Goal: Task Accomplishment & Management: Manage account settings

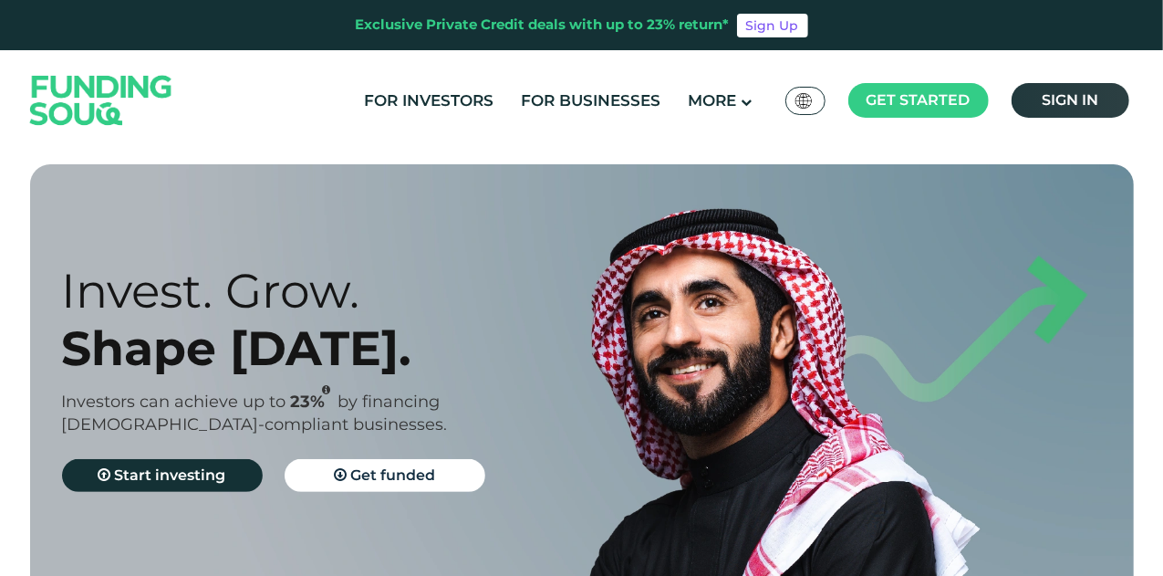
click at [1103, 95] on link "Sign in" at bounding box center [1071, 100] width 118 height 35
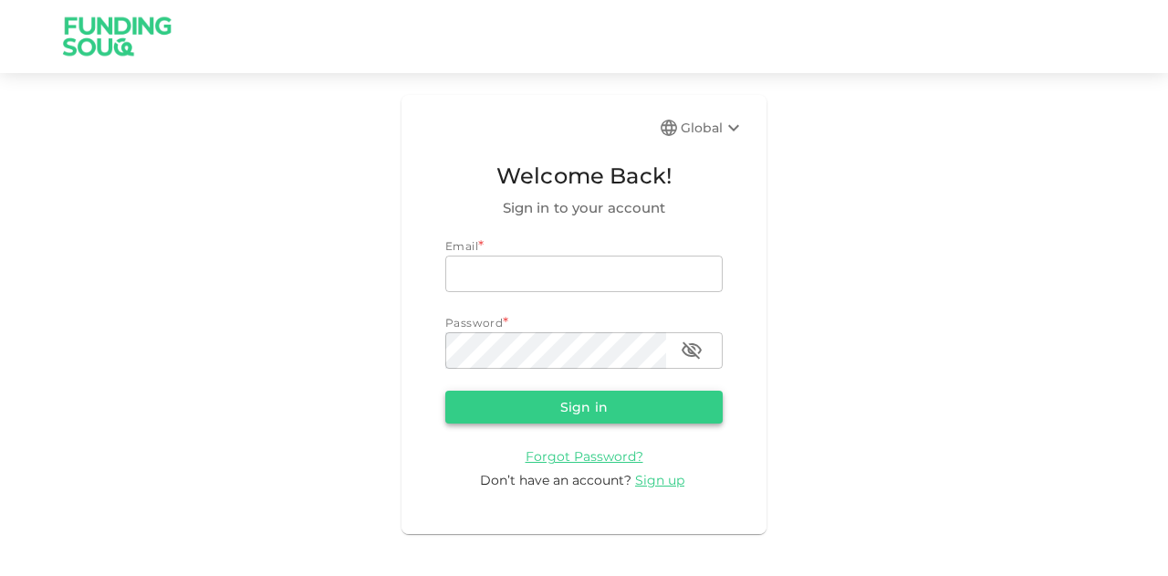
type input "mohanad.y.yasin@hotmail.com"
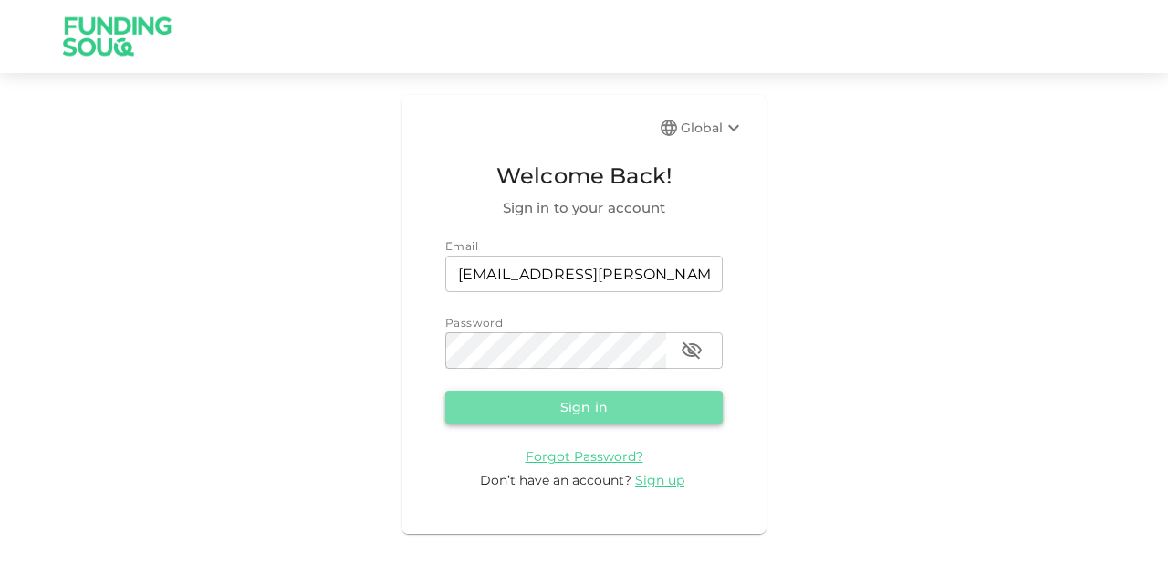
click at [603, 406] on button "Sign in" at bounding box center [583, 407] width 277 height 33
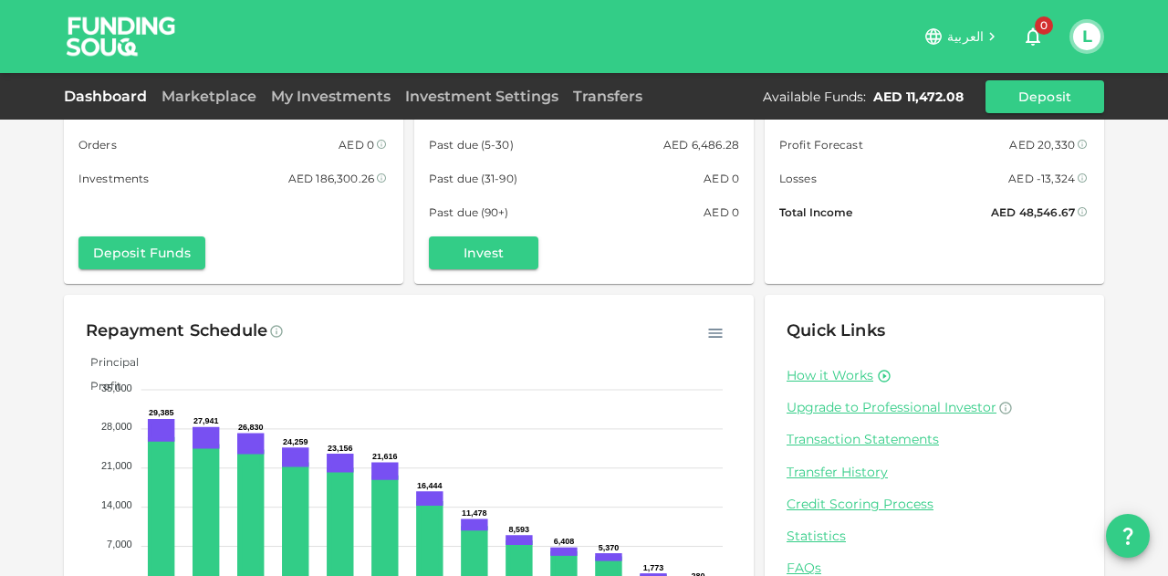
scroll to position [179, 0]
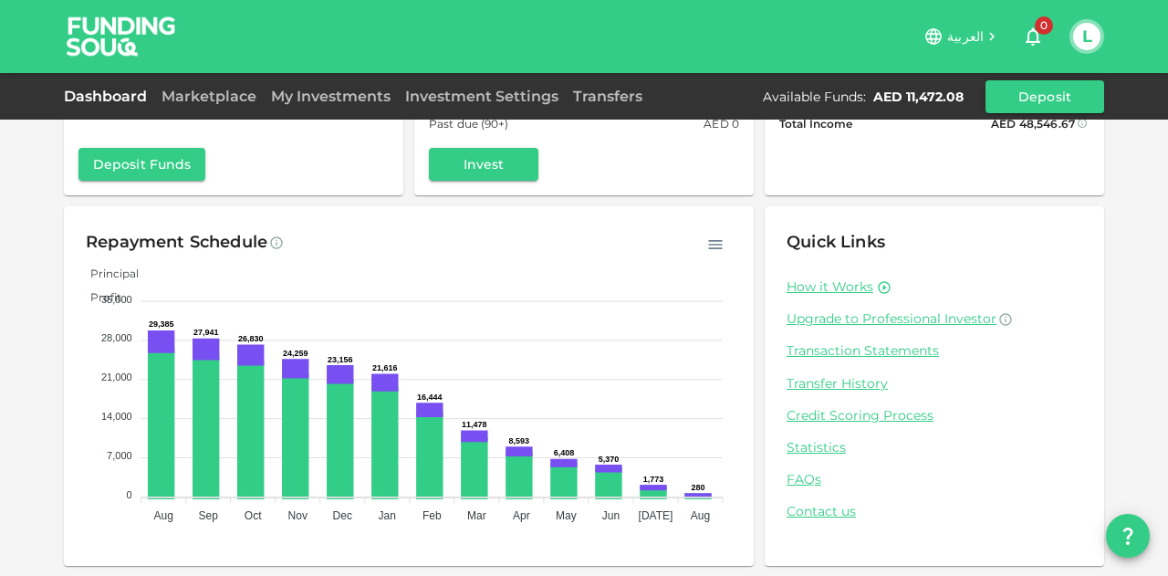
click at [226, 84] on div "Dashboard Marketplace My Investments Investment Settings Transfers Available Fu…" at bounding box center [584, 96] width 1040 height 33
click at [226, 86] on div "Marketplace" at bounding box center [209, 97] width 110 height 22
click at [224, 93] on link "Marketplace" at bounding box center [209, 96] width 110 height 17
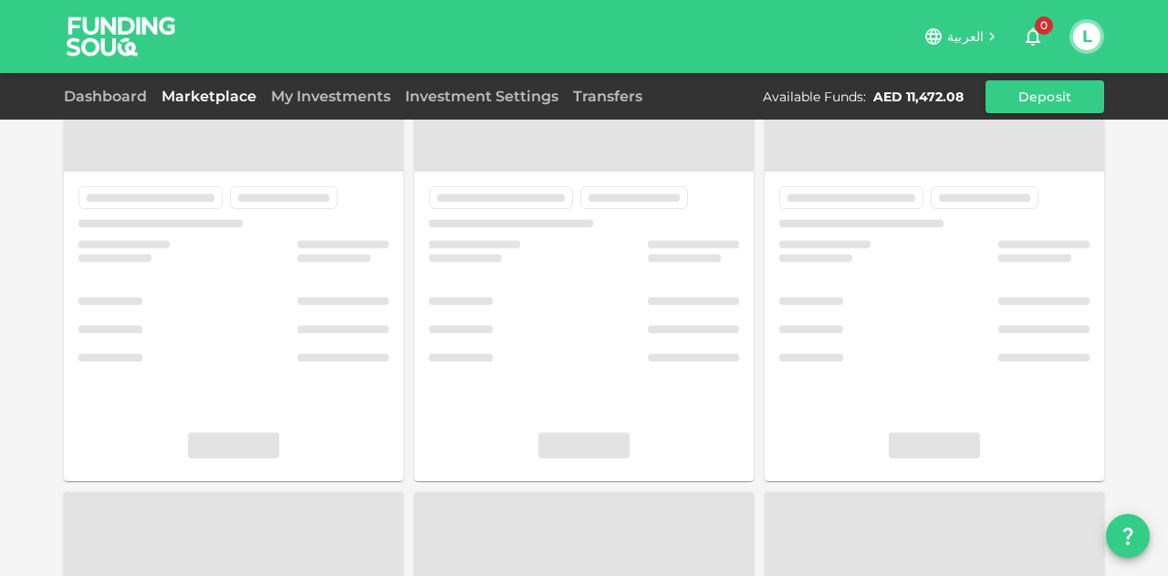
scroll to position [99, 0]
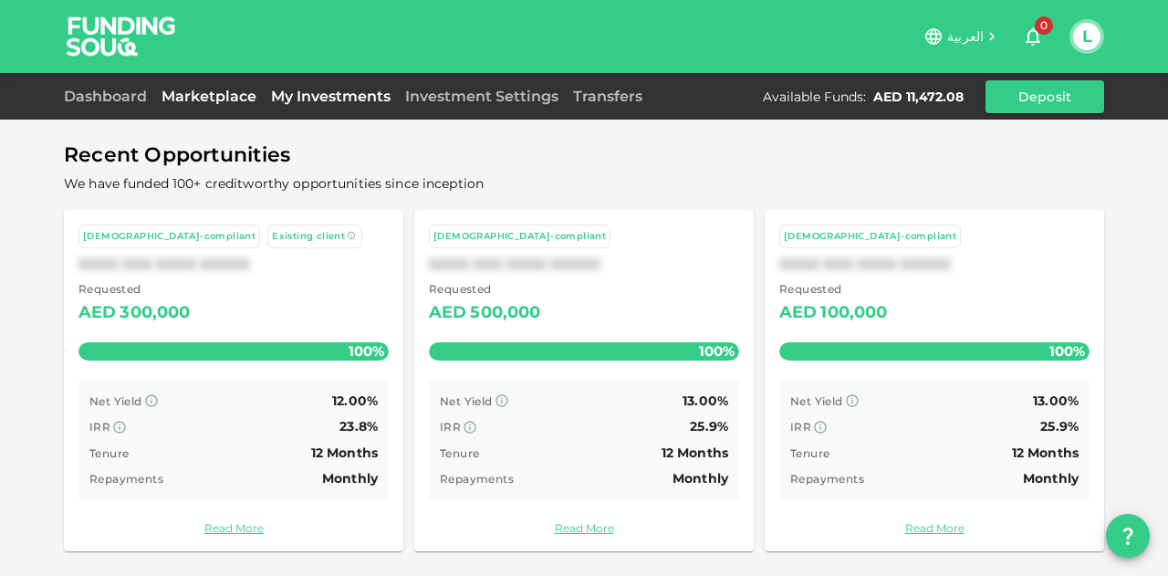
click at [359, 95] on link "My Investments" at bounding box center [331, 96] width 134 height 17
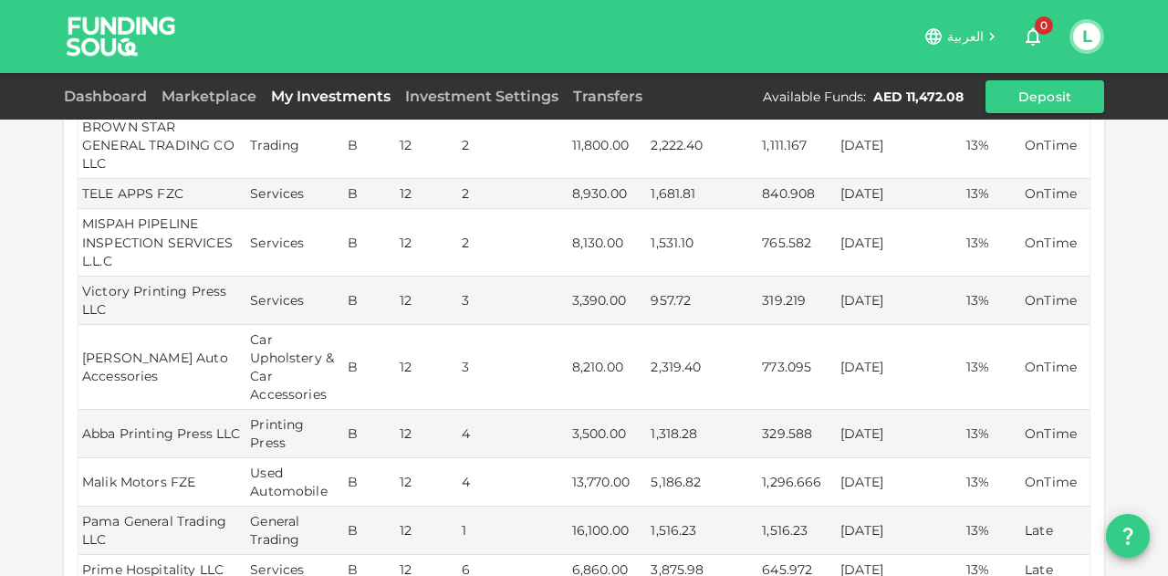
scroll to position [365, 0]
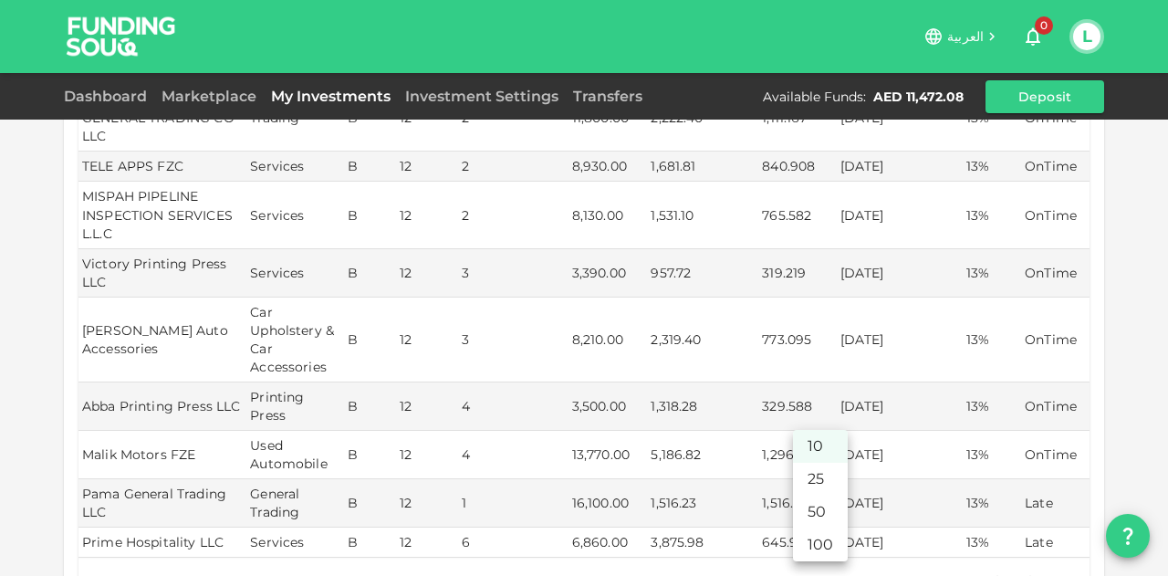
click at [823, 537] on body "العربية 0 L Dashboard Marketplace My Investments Investment Settings Transfers …" at bounding box center [584, 288] width 1168 height 576
click at [821, 515] on li "50" at bounding box center [820, 512] width 55 height 33
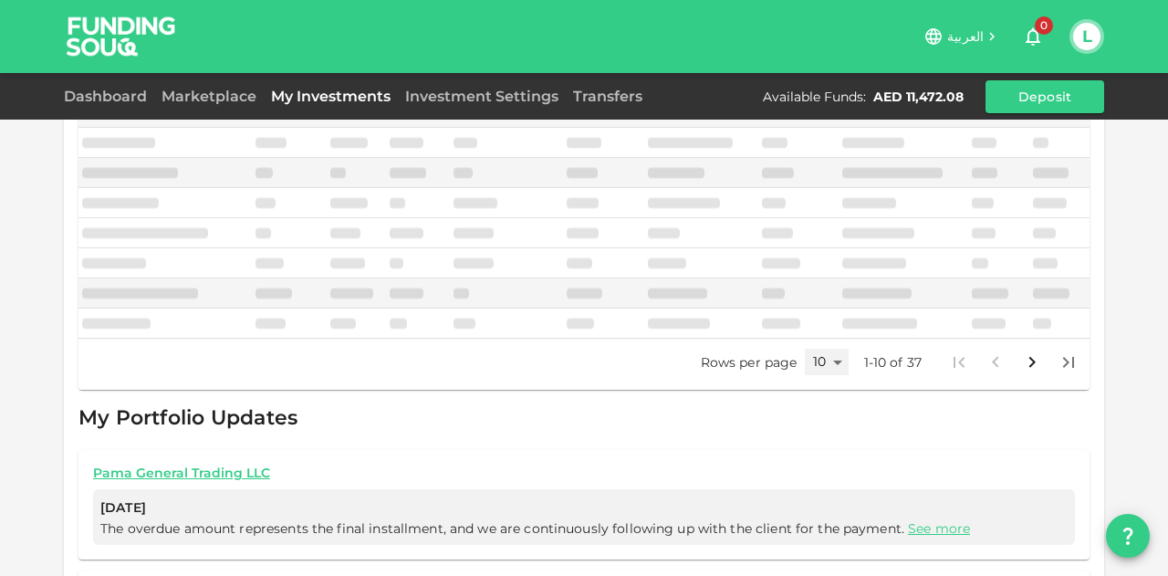
type input "50"
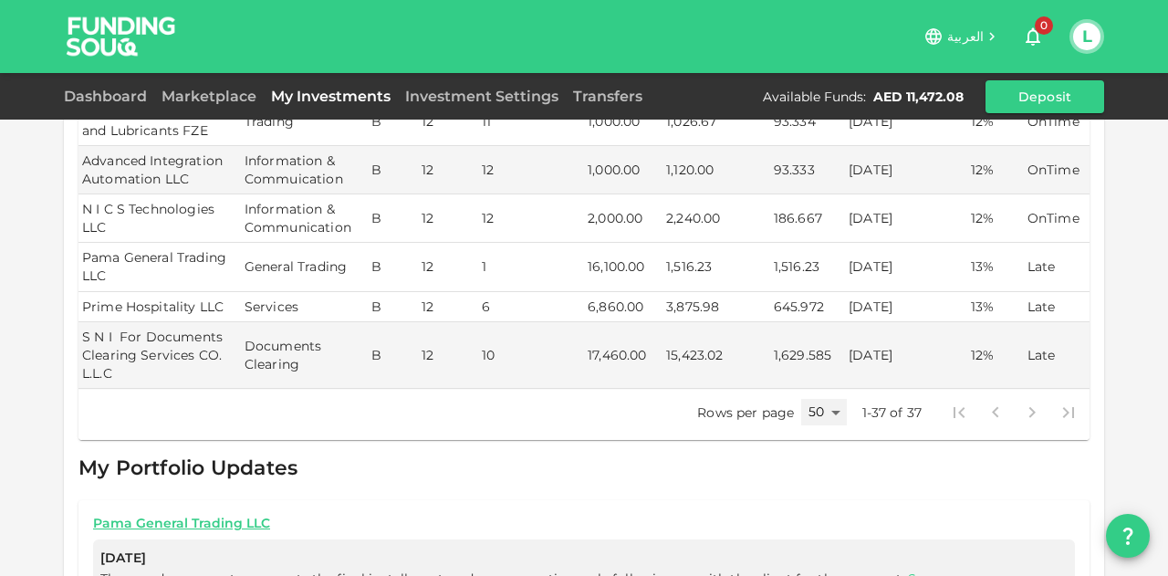
scroll to position [1825, 0]
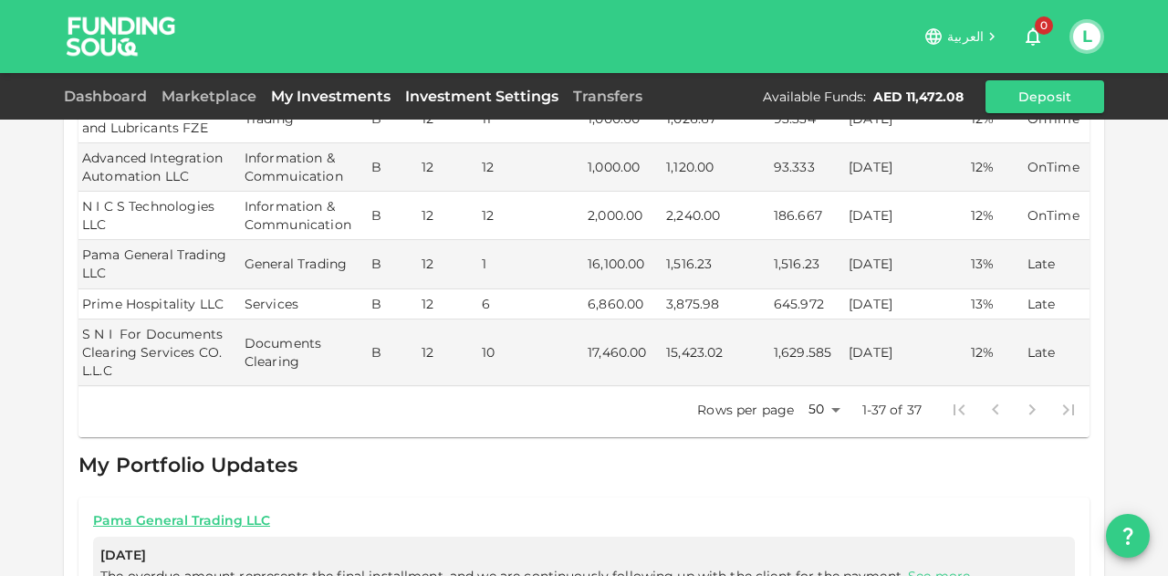
click at [456, 89] on link "Investment Settings" at bounding box center [482, 96] width 168 height 17
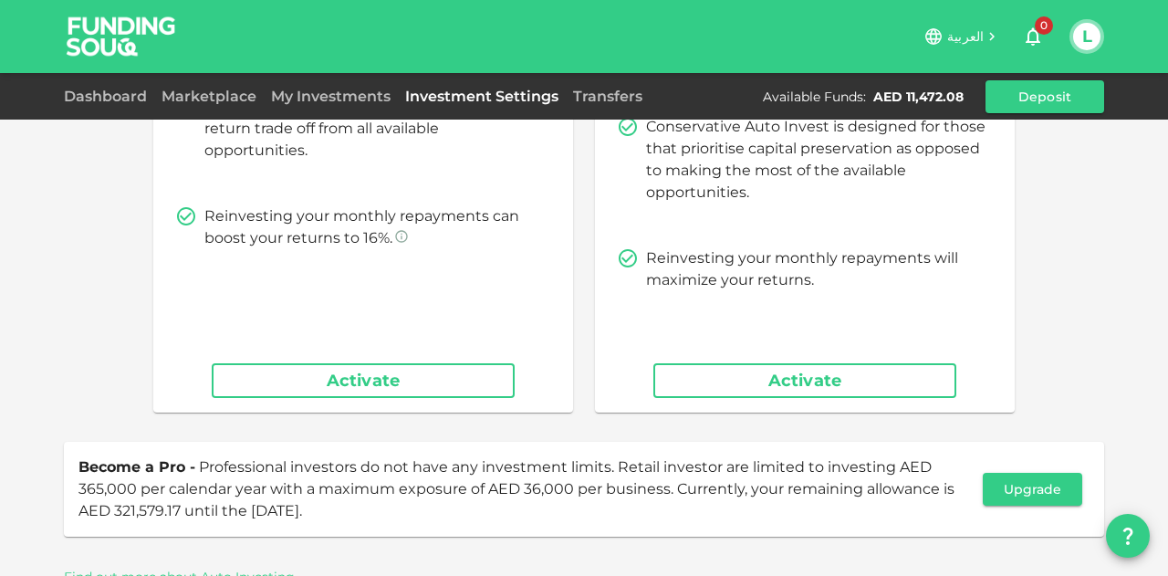
scroll to position [392, 0]
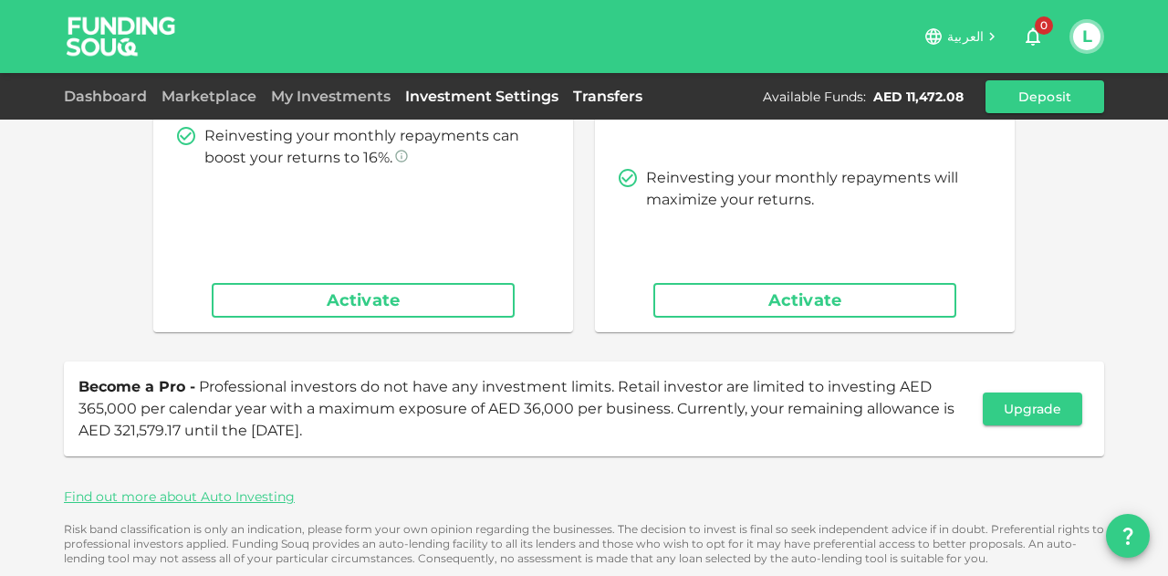
click at [598, 93] on link "Transfers" at bounding box center [608, 96] width 84 height 17
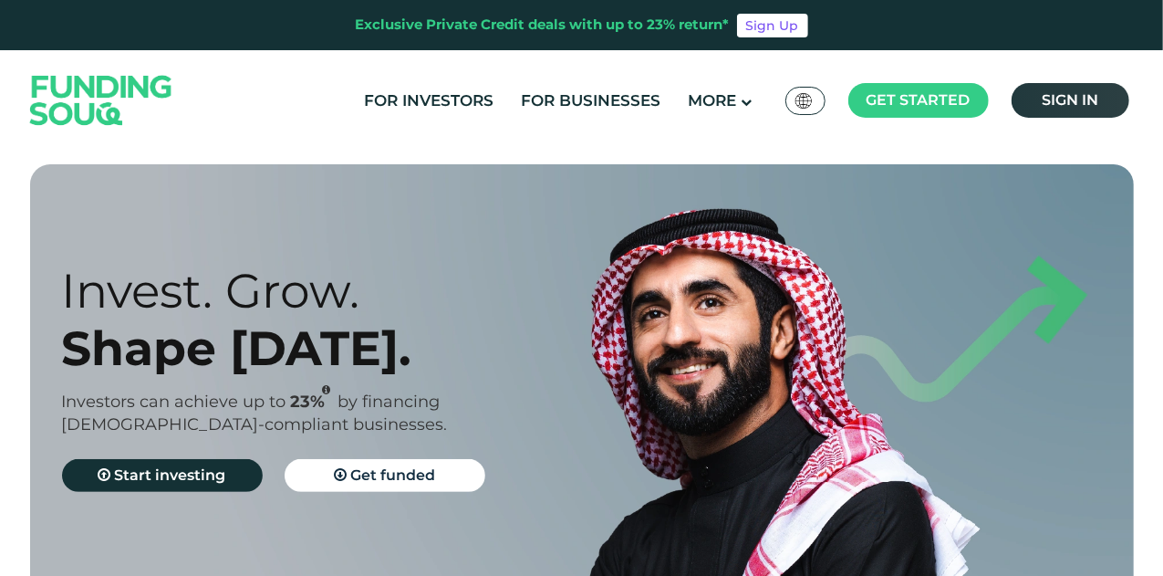
click at [1090, 98] on span "Sign in" at bounding box center [1070, 99] width 57 height 17
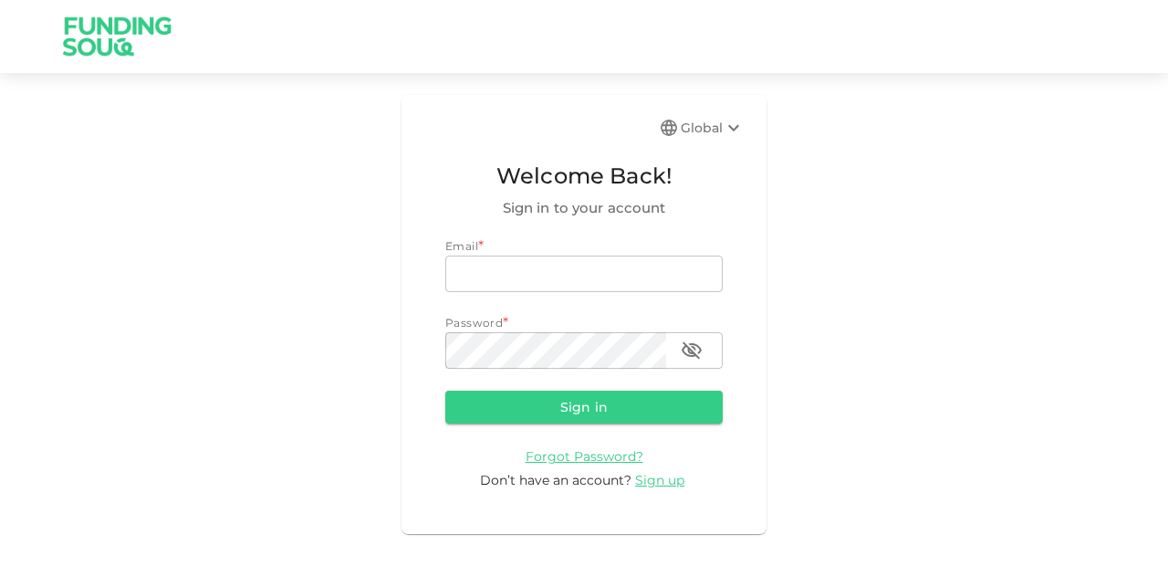
type input "[EMAIL_ADDRESS][PERSON_NAME][DOMAIN_NAME]"
click at [471, 409] on button "Sign in" at bounding box center [583, 407] width 277 height 33
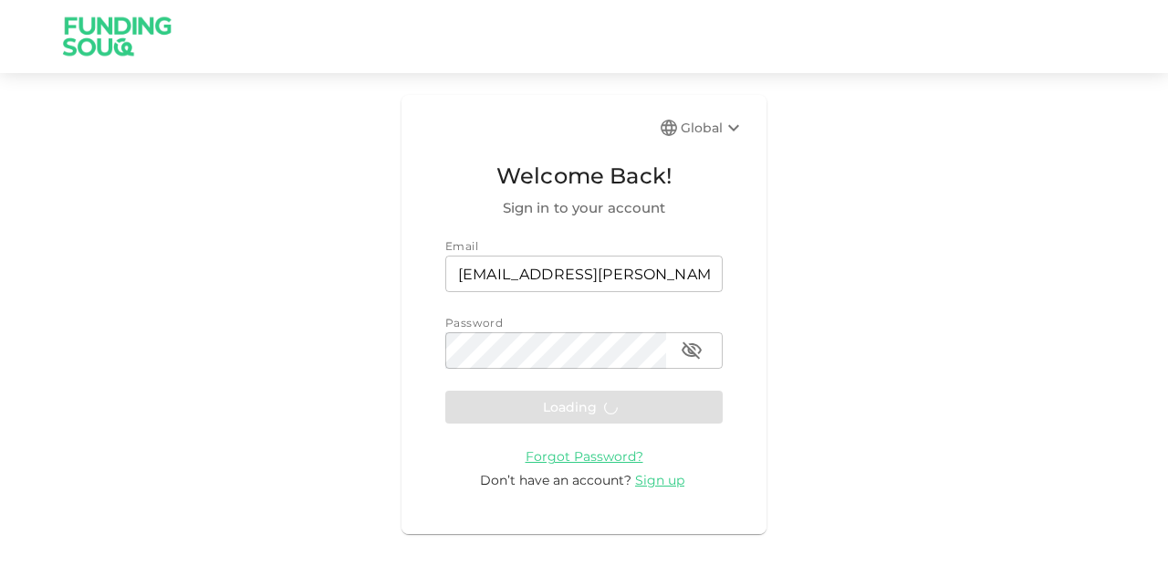
click at [503, 417] on form "Email email [EMAIL_ADDRESS][PERSON_NAME][DOMAIN_NAME] email Password password p…" at bounding box center [583, 363] width 277 height 253
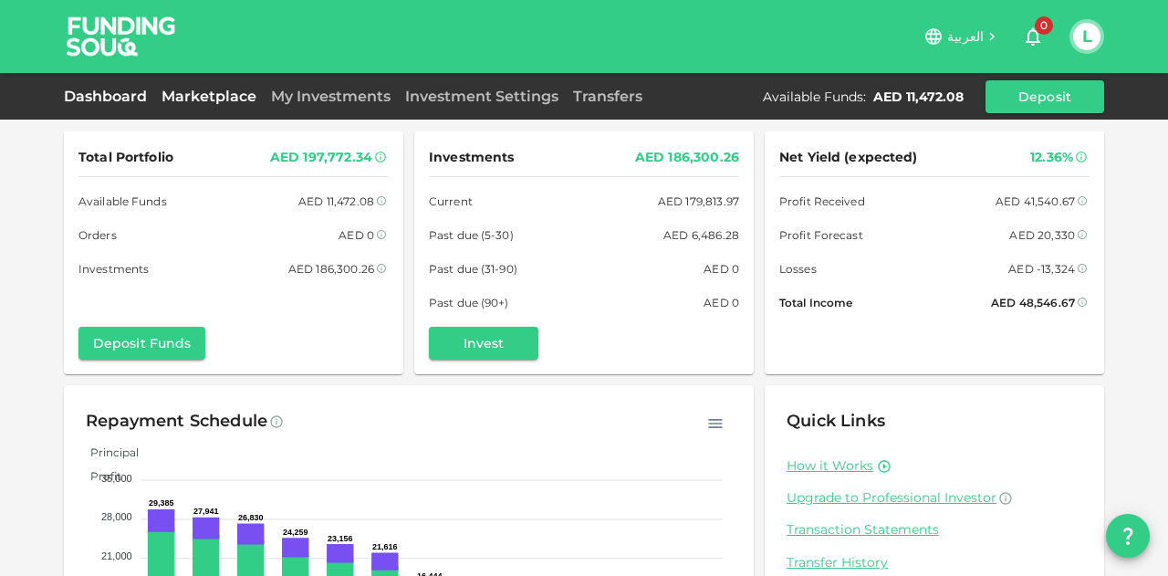
click at [233, 88] on link "Marketplace" at bounding box center [209, 96] width 110 height 17
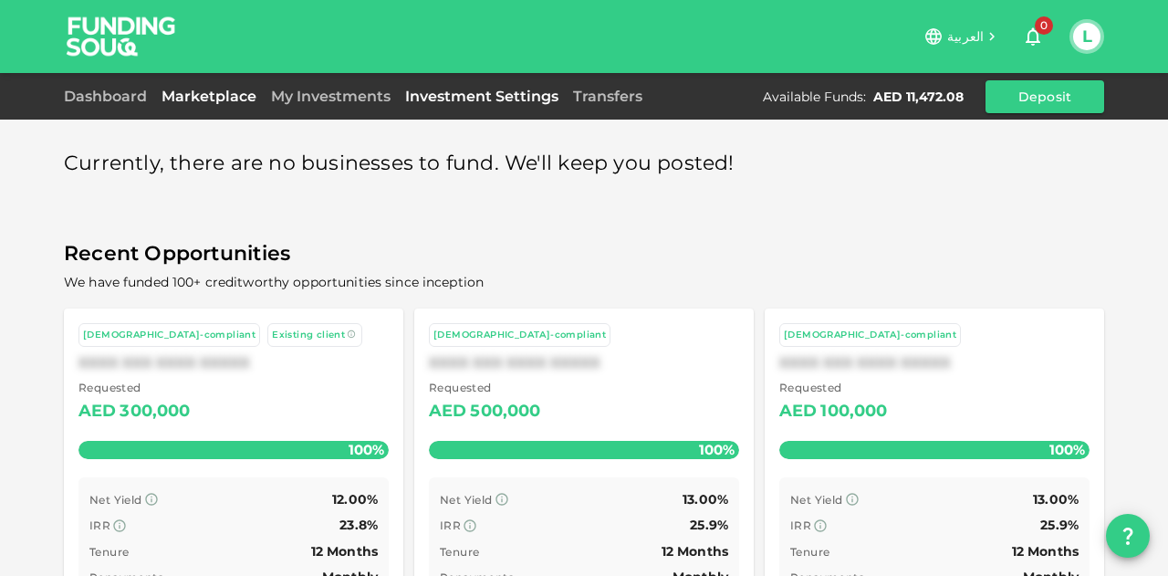
click at [455, 89] on link "Investment Settings" at bounding box center [482, 96] width 168 height 17
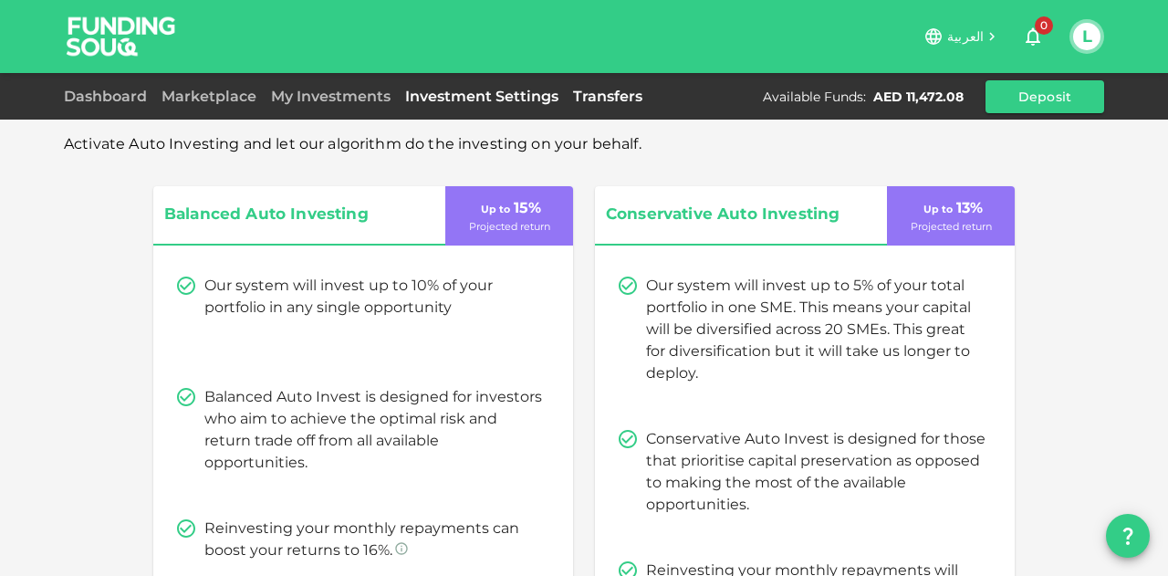
click at [582, 103] on link "Transfers" at bounding box center [608, 96] width 84 height 17
